Goal: Navigation & Orientation: Find specific page/section

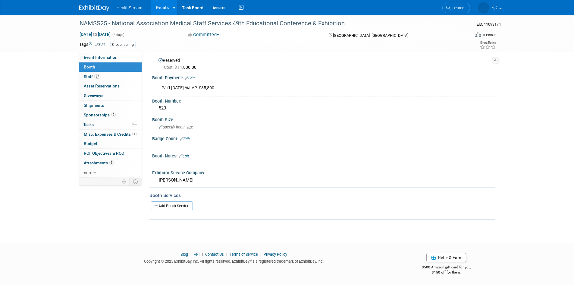
click at [160, 4] on link "Events" at bounding box center [162, 7] width 22 height 15
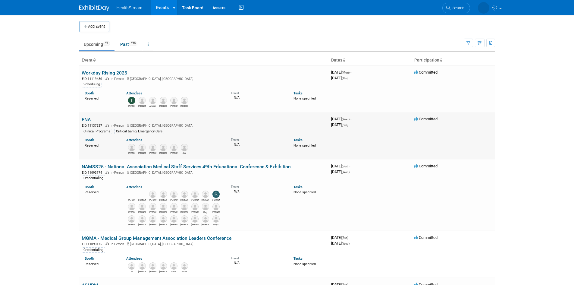
click at [88, 120] on link "ENA" at bounding box center [86, 120] width 9 height 6
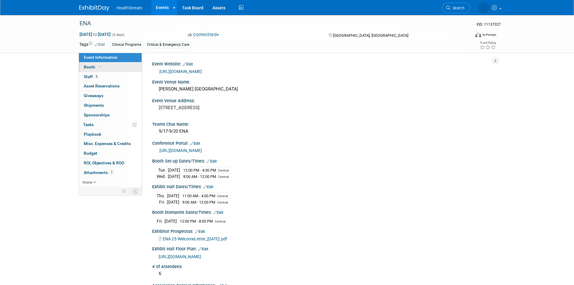
click at [88, 67] on span "Booth" at bounding box center [93, 66] width 18 height 5
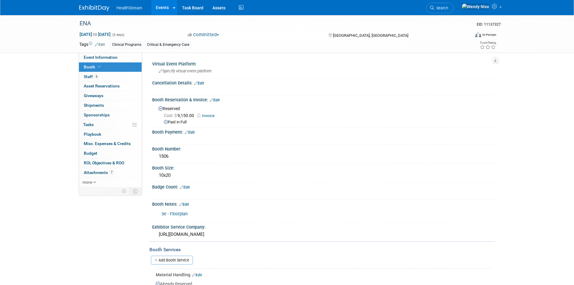
click at [163, 6] on link "Events" at bounding box center [162, 7] width 22 height 15
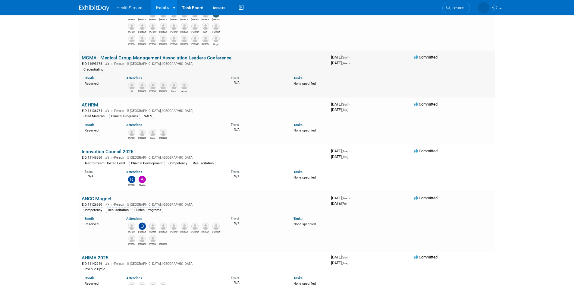
scroll to position [181, 0]
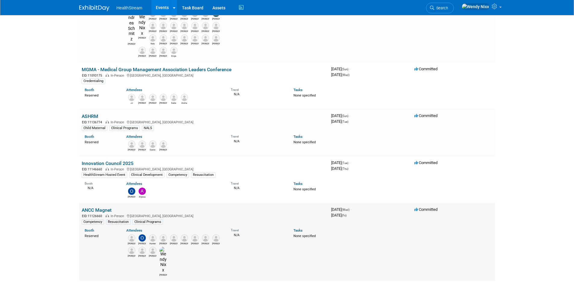
click at [99, 207] on link "ANCC Magnet" at bounding box center [97, 210] width 30 height 6
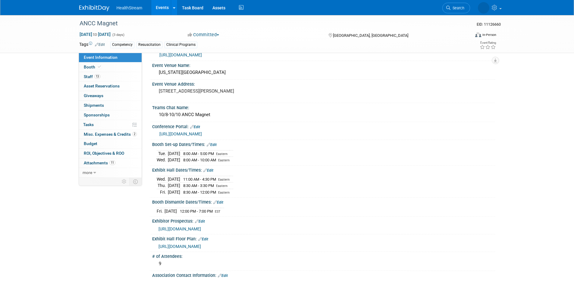
scroll to position [60, 0]
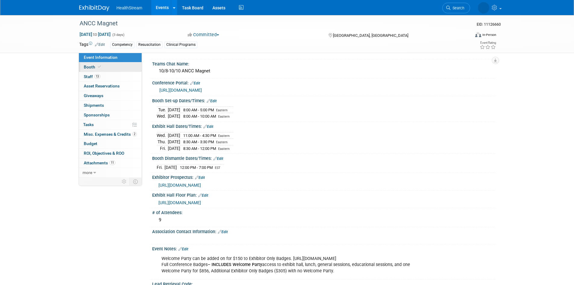
click at [89, 65] on span "Booth" at bounding box center [93, 66] width 18 height 5
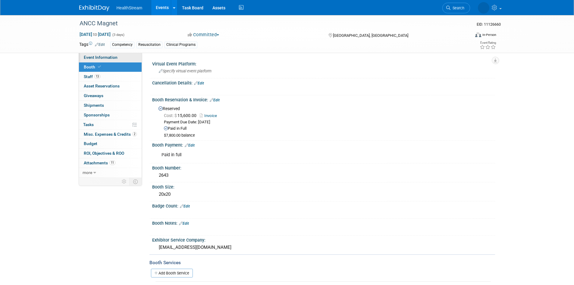
click at [97, 58] on span "Event Information" at bounding box center [101, 57] width 34 height 5
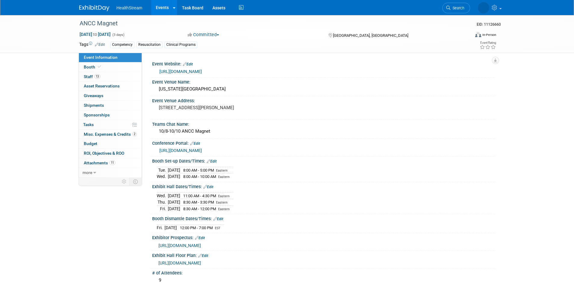
click at [202, 150] on link "https://magnetpathwaycon.nursingworld.org/sponsors-and-exhibitors-0" at bounding box center [180, 150] width 42 height 5
click at [89, 67] on span "Booth" at bounding box center [93, 66] width 18 height 5
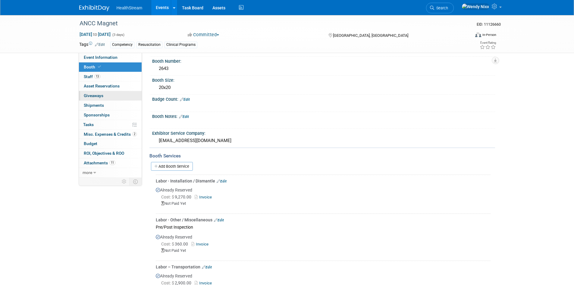
scroll to position [90, 0]
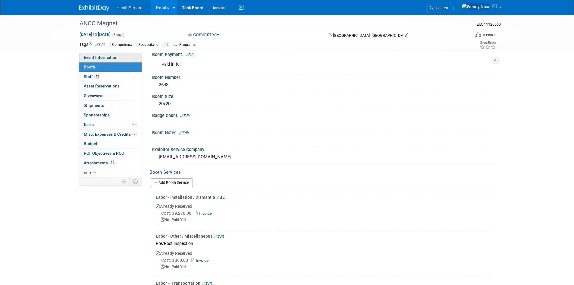
click at [110, 57] on span "Event Information" at bounding box center [101, 57] width 34 height 5
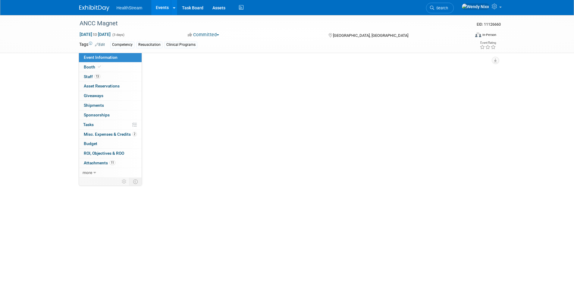
scroll to position [0, 0]
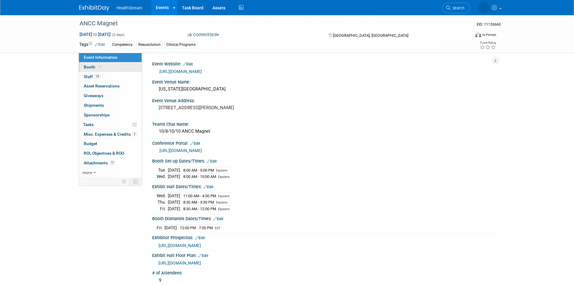
click at [85, 65] on span "Booth" at bounding box center [93, 66] width 18 height 5
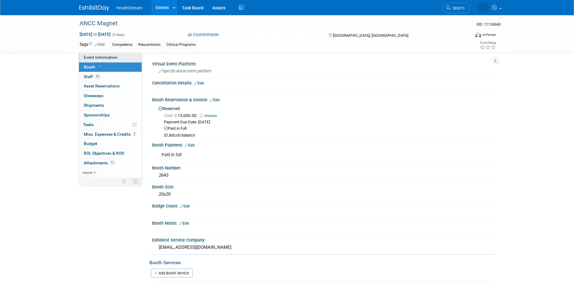
click at [89, 57] on span "Event Information" at bounding box center [101, 57] width 34 height 5
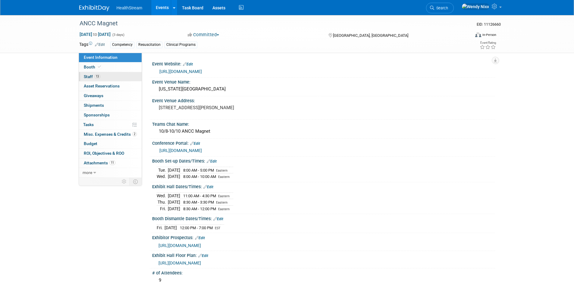
click at [90, 76] on span "Staff 13" at bounding box center [92, 76] width 17 height 5
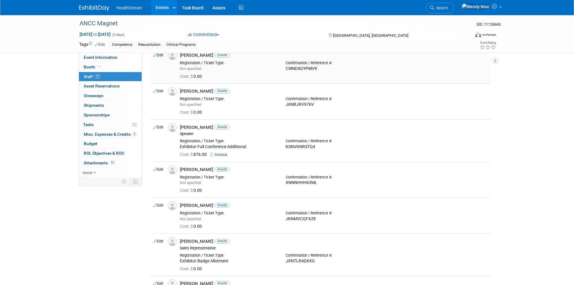
scroll to position [65, 0]
click at [92, 56] on span "Event Information" at bounding box center [101, 57] width 34 height 5
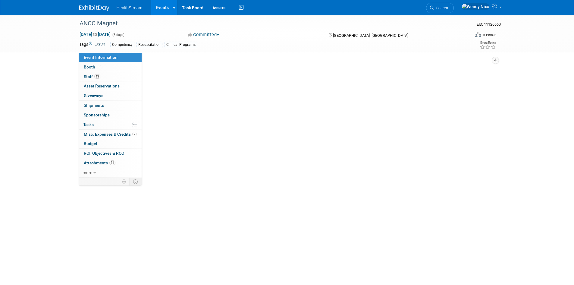
scroll to position [0, 0]
